Goal: Check status: Check status

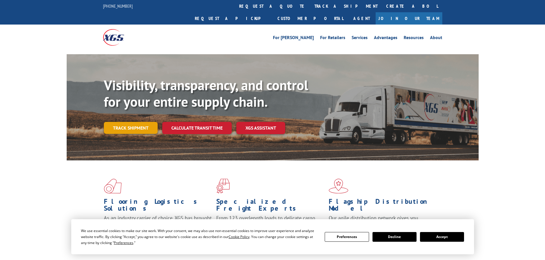
click at [139, 122] on link "Track shipment" at bounding box center [131, 128] width 54 height 12
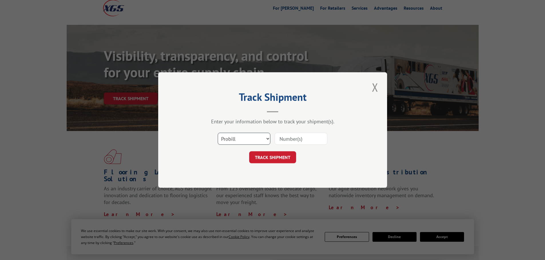
scroll to position [57, 0]
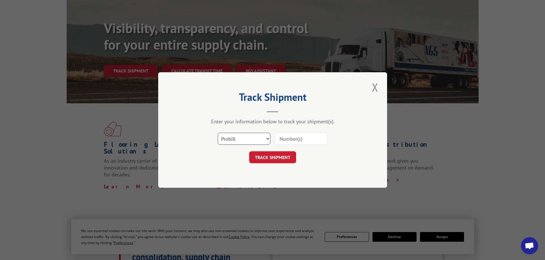
click at [262, 140] on select "Select category... Probill BOL PO" at bounding box center [244, 139] width 53 height 12
select select "bol"
click at [218, 133] on select "Select category... Probill BOL PO" at bounding box center [244, 139] width 53 height 12
click at [297, 146] on div at bounding box center [300, 138] width 53 height 13
drag, startPoint x: 298, startPoint y: 141, endPoint x: 288, endPoint y: 150, distance: 12.7
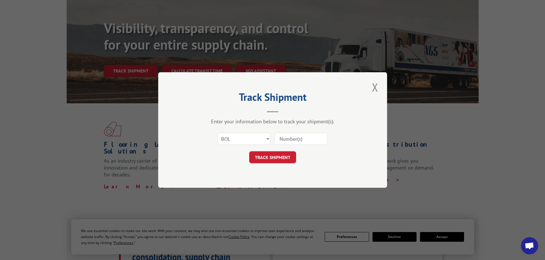
click at [298, 141] on input at bounding box center [300, 139] width 53 height 12
paste input "2823376"
type input "2823376"
click at [270, 163] on button "TRACK SHIPMENT" at bounding box center [272, 158] width 47 height 12
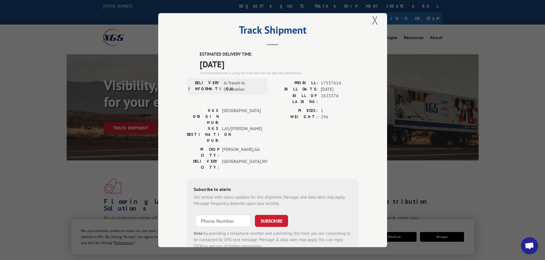
scroll to position [0, 0]
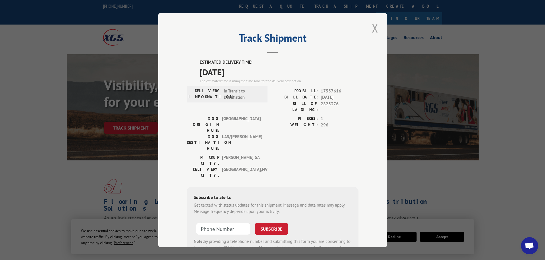
click at [370, 26] on button "Close modal" at bounding box center [375, 28] width 10 height 16
